Goal: Task Accomplishment & Management: Use online tool/utility

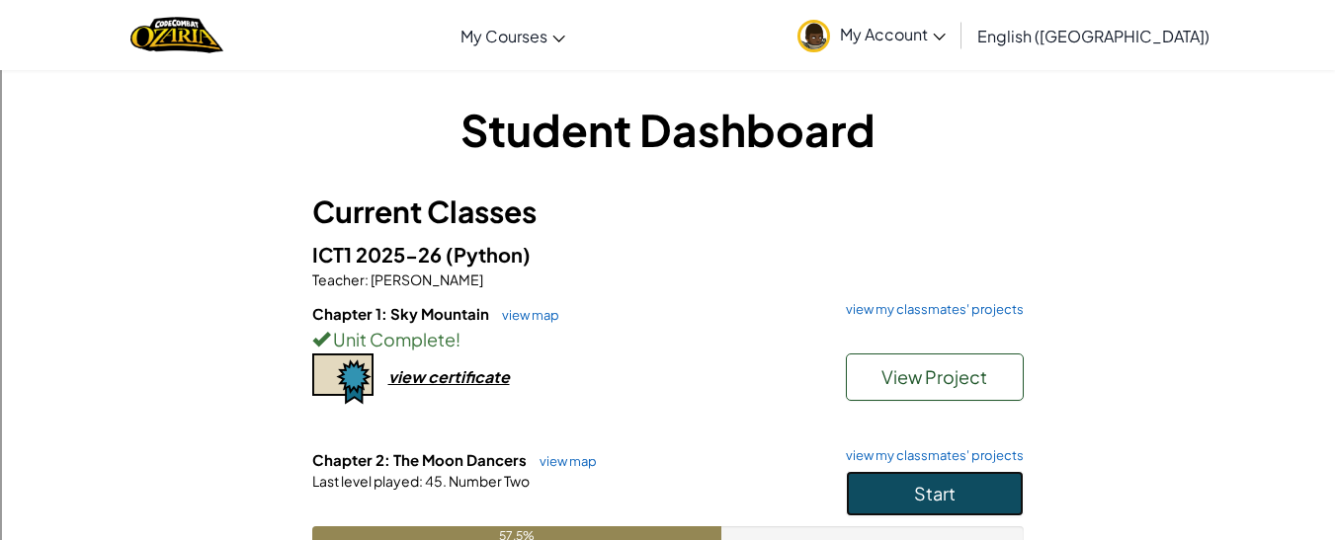
click at [884, 474] on button "Start" at bounding box center [935, 493] width 178 height 45
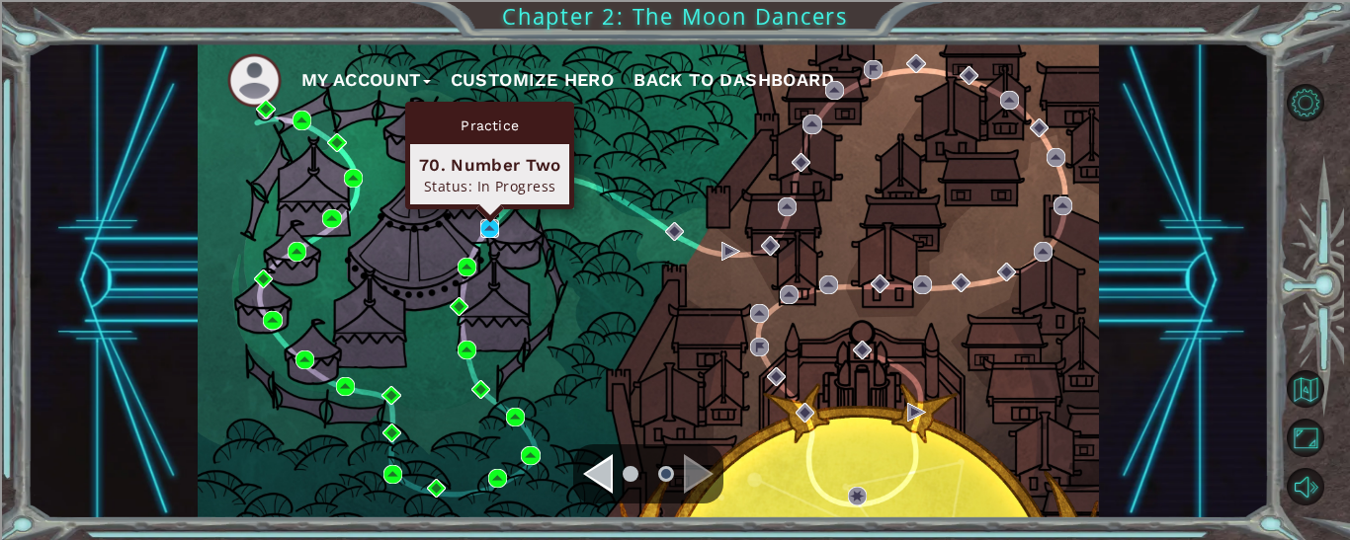
click at [492, 222] on img at bounding box center [489, 228] width 19 height 19
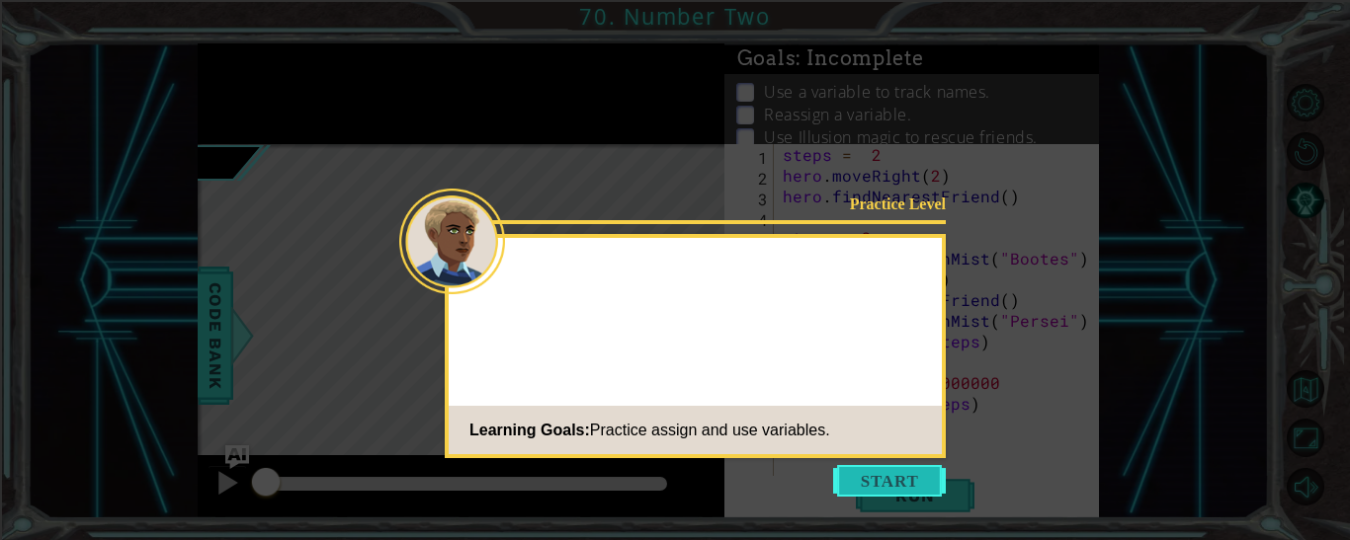
click at [867, 483] on button "Start" at bounding box center [889, 481] width 113 height 32
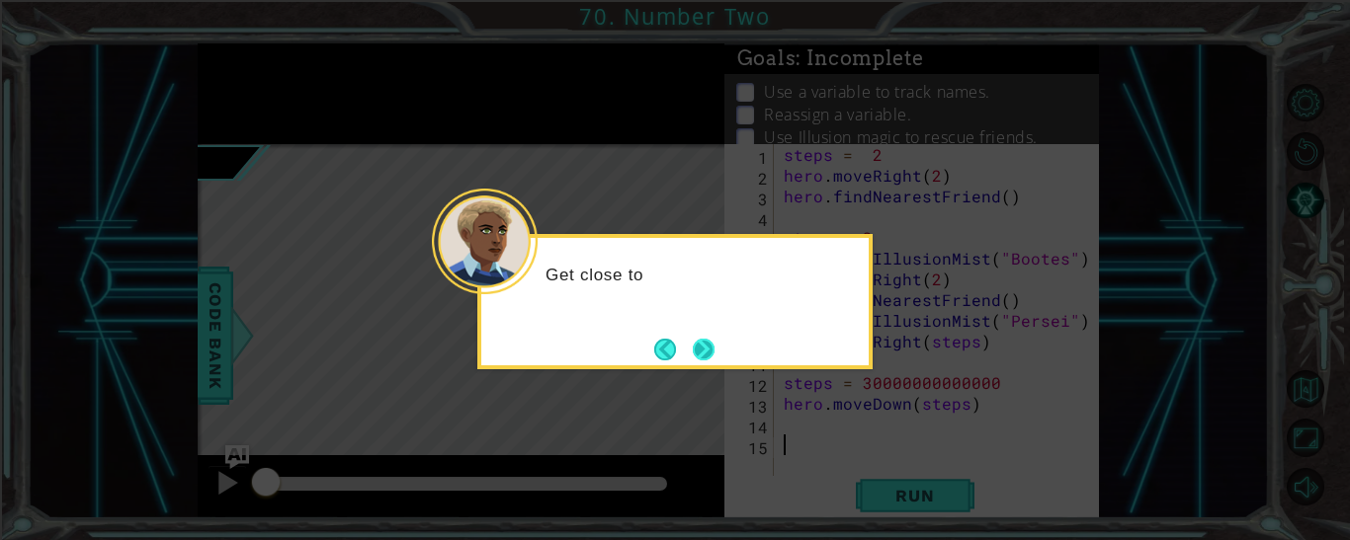
click at [714, 352] on button "Next" at bounding box center [704, 349] width 27 height 27
click at [702, 348] on button "Next" at bounding box center [704, 350] width 28 height 28
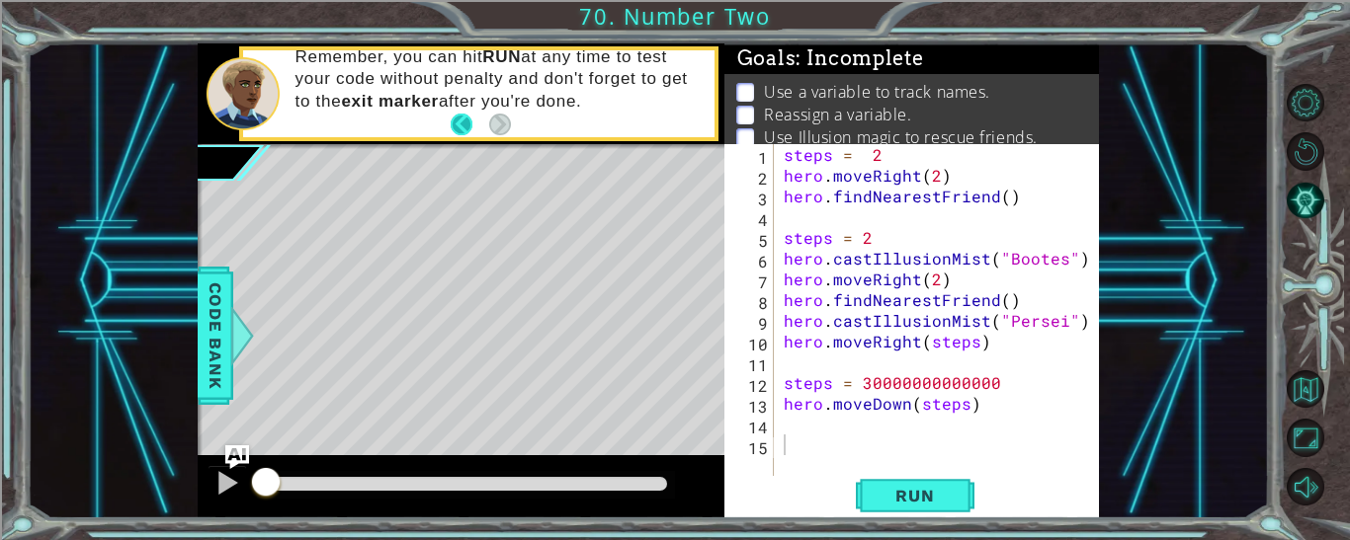
click at [471, 129] on button "Back" at bounding box center [470, 125] width 39 height 22
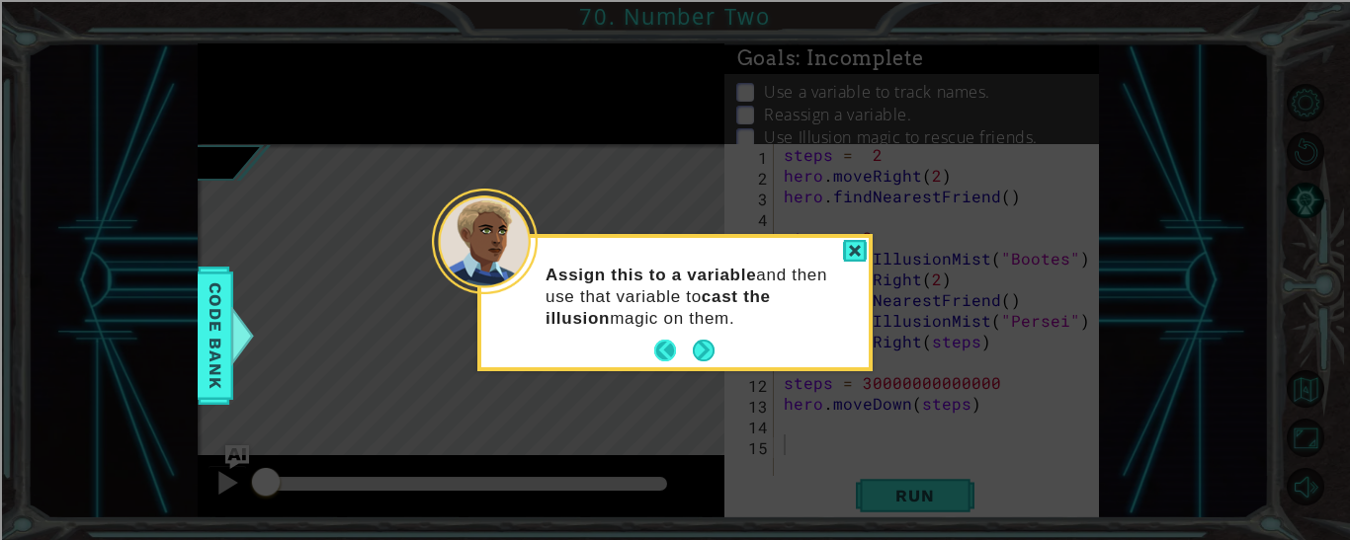
click at [664, 349] on button "Back" at bounding box center [673, 351] width 39 height 22
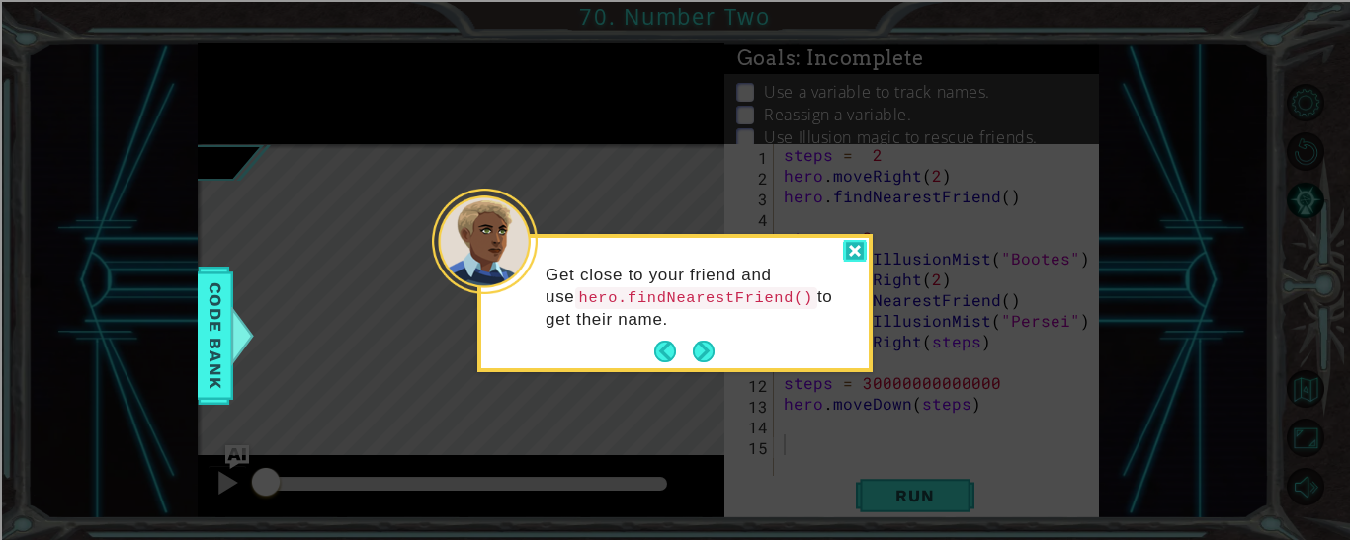
click at [851, 244] on div at bounding box center [855, 251] width 24 height 23
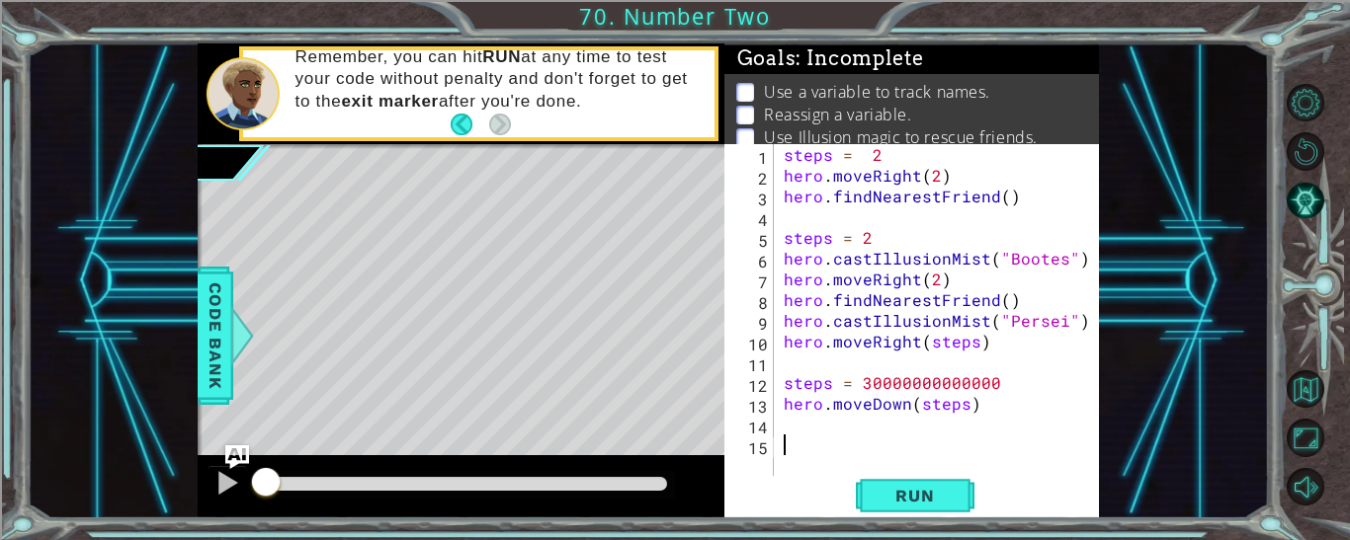
click at [1001, 199] on div "steps = 2 hero . moveRight ( 2 ) hero . findNearestFriend ( ) steps = 2 hero . …" at bounding box center [941, 330] width 325 height 373
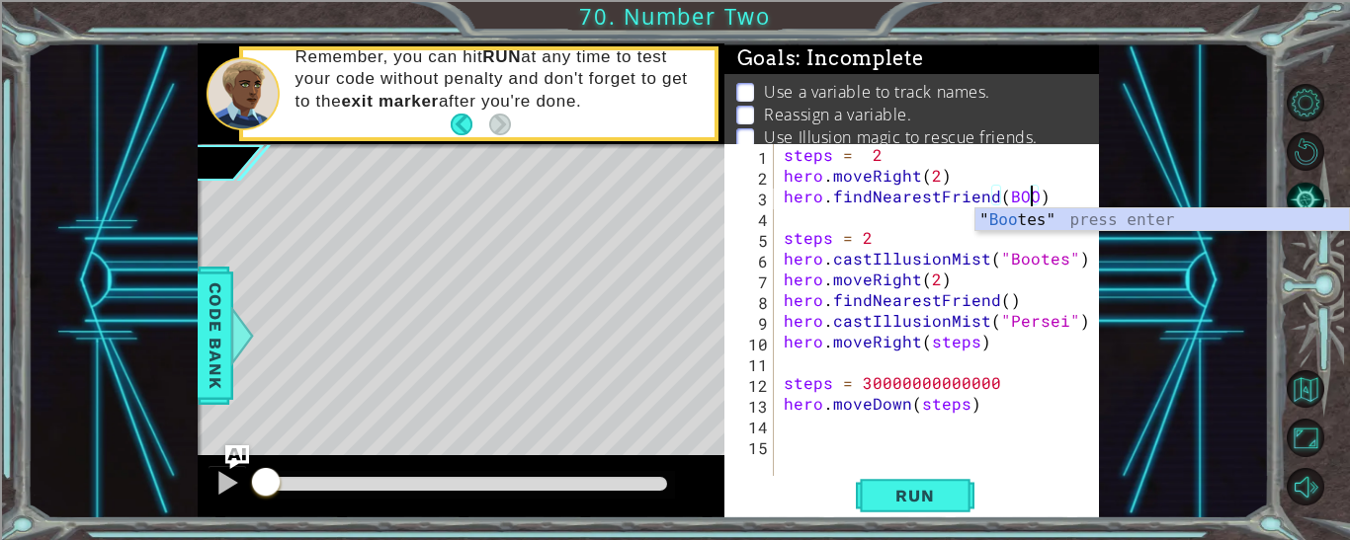
scroll to position [0, 15]
click at [1035, 220] on div "" Bo otes" press enter" at bounding box center [1161, 243] width 373 height 71
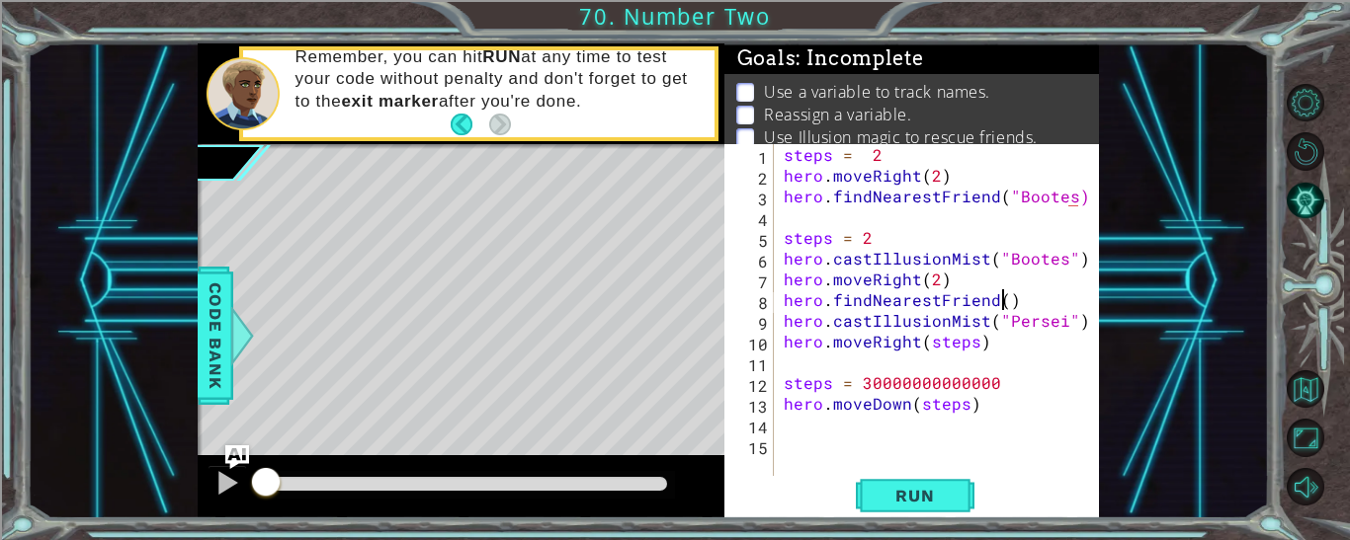
click at [998, 305] on div "steps = 2 hero . moveRight ( 2 ) hero . findNearestFriend ( "Bootes) steps = 2 …" at bounding box center [941, 330] width 325 height 373
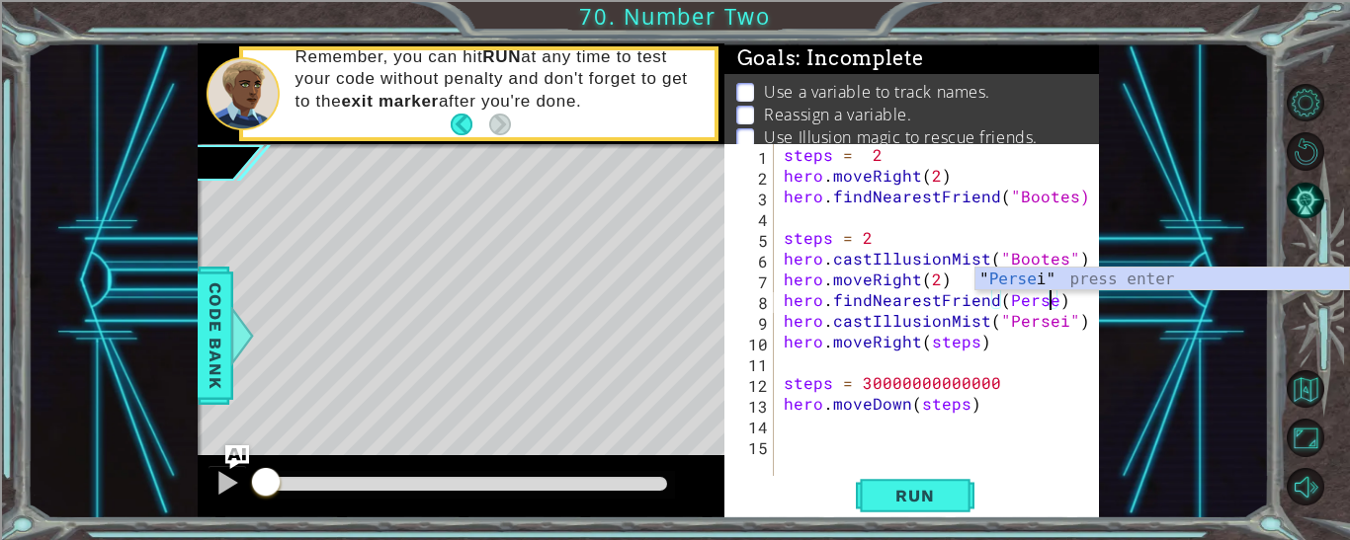
scroll to position [0, 17]
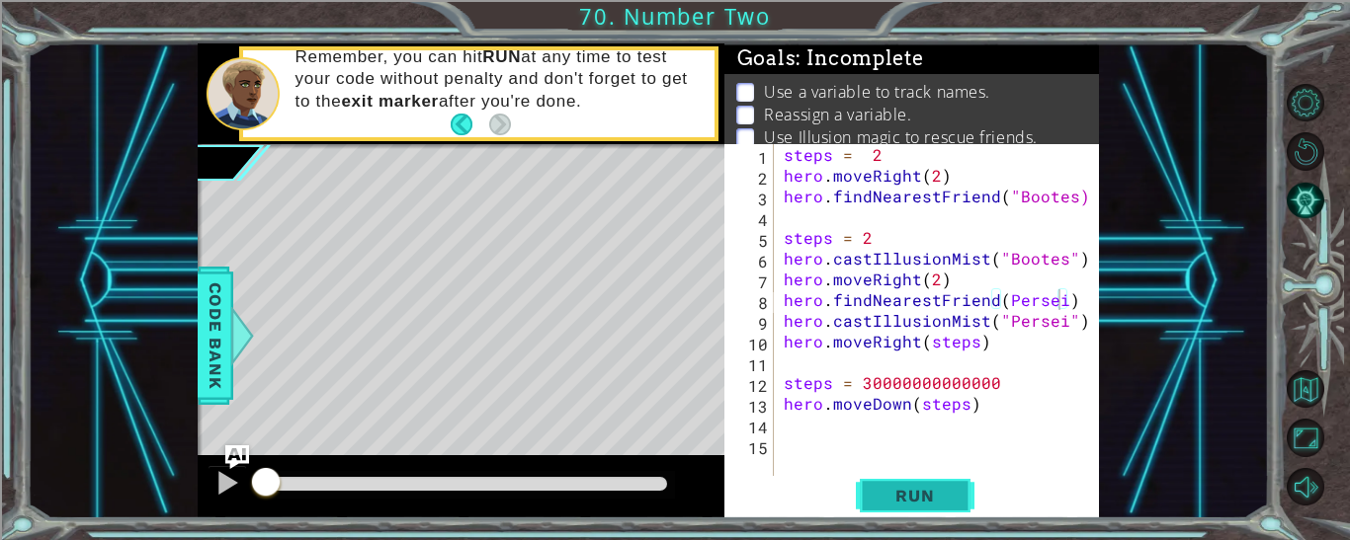
click at [945, 490] on span "Run" at bounding box center [914, 496] width 78 height 20
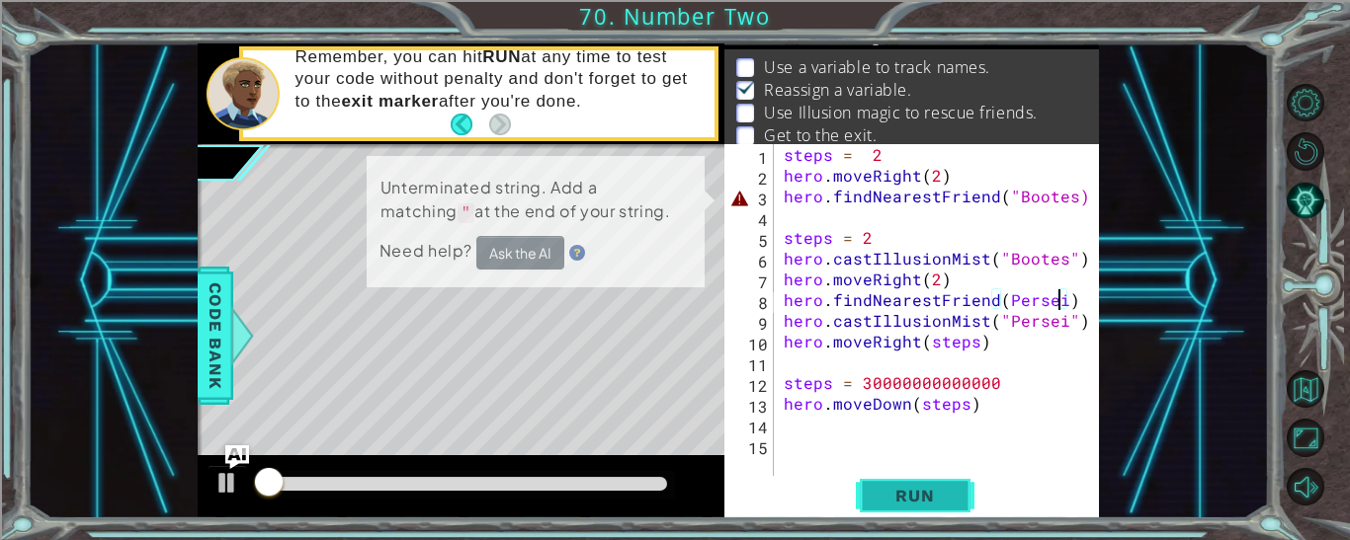
scroll to position [32, 0]
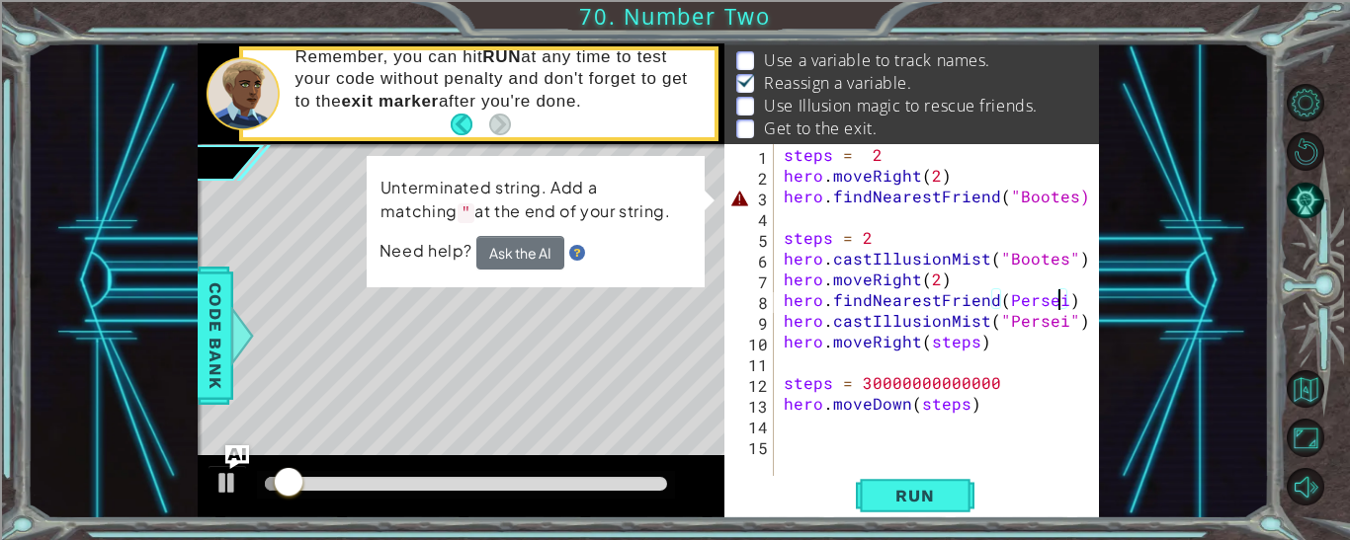
click at [1071, 194] on div "steps = 2 hero . moveRight ( 2 ) hero . findNearestFriend ( "Bootes) steps = 2 …" at bounding box center [941, 330] width 325 height 373
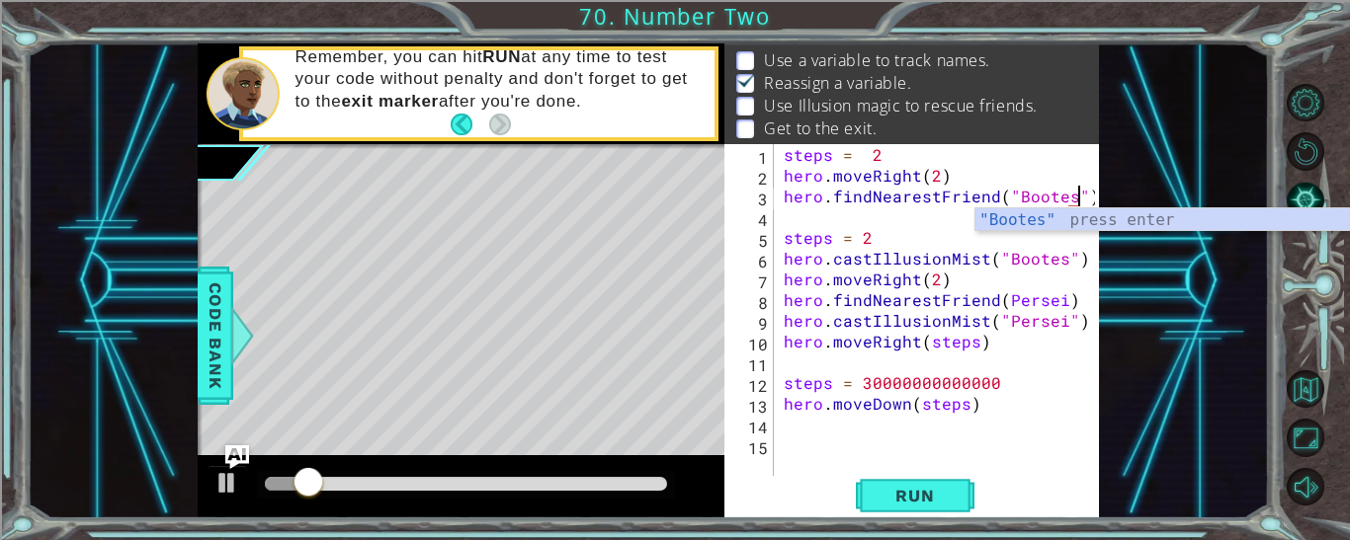
scroll to position [0, 18]
click at [1057, 300] on div "steps = 2 hero . moveRight ( 2 ) hero . findNearestFriend ( "Bootes" ) steps = …" at bounding box center [941, 330] width 325 height 373
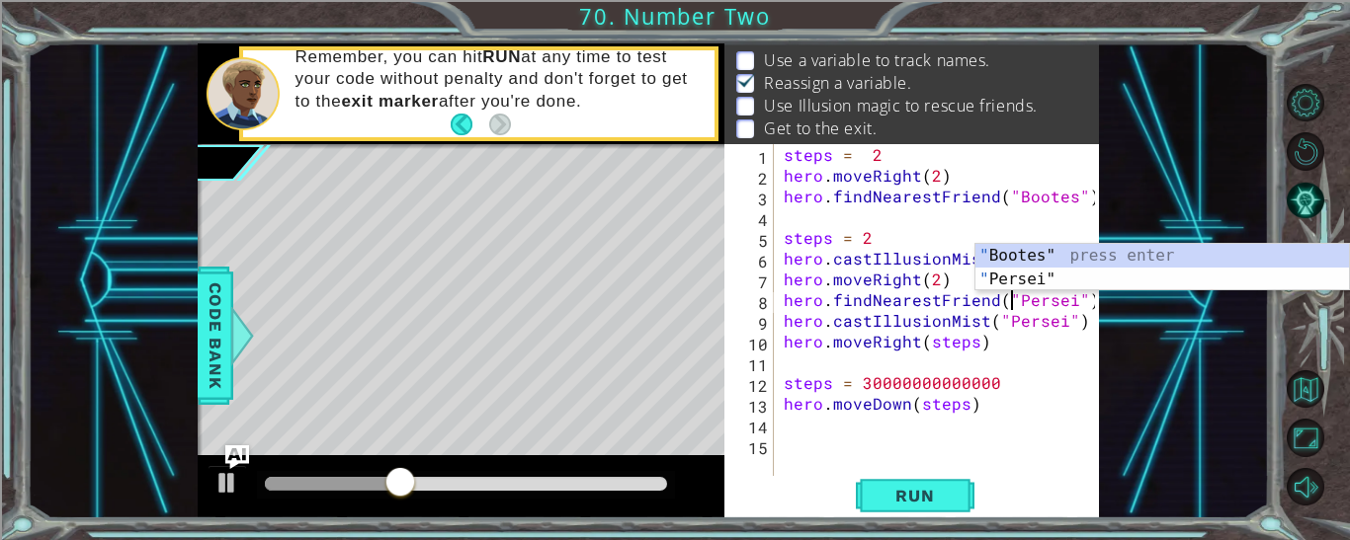
scroll to position [0, 14]
type textarea "hero.findNearestFriend("Persei")"
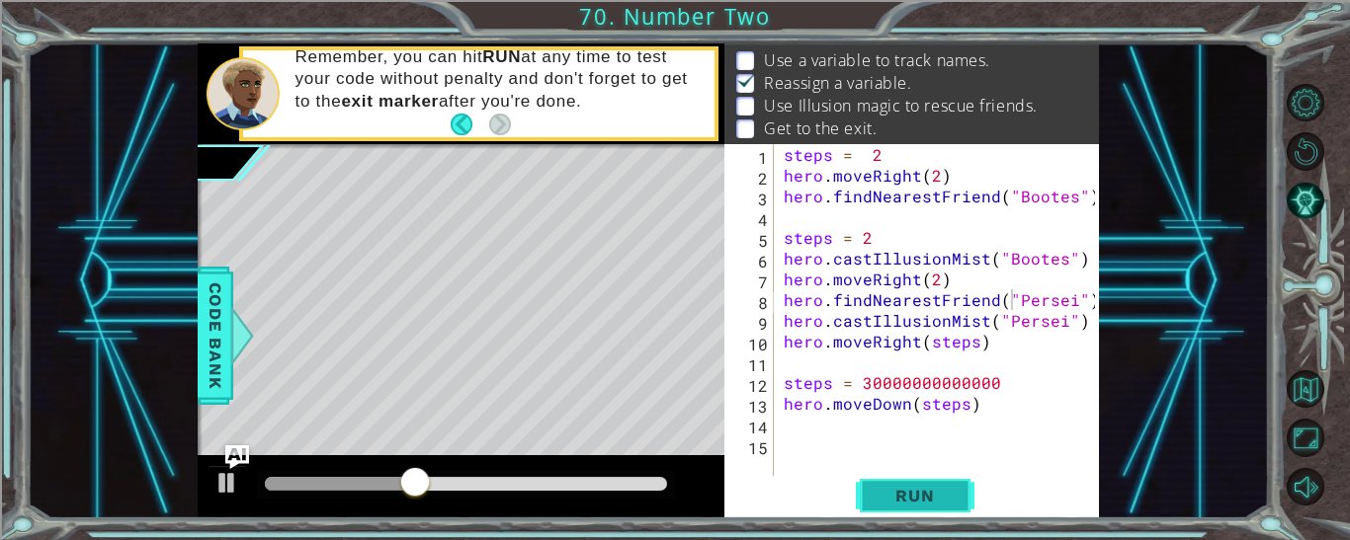
click at [916, 492] on span "Run" at bounding box center [914, 496] width 78 height 20
